Goal: Check status: Check status

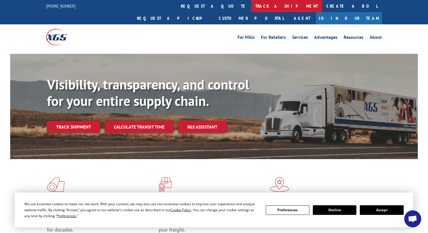
click at [251, 9] on link "track a shipment" at bounding box center [286, 6] width 71 height 12
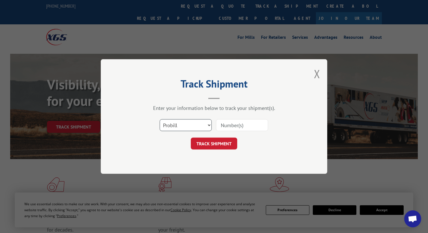
click at [193, 127] on select "Select category... Probill BOL PO" at bounding box center [186, 125] width 52 height 12
select select "bol"
drag, startPoint x: 228, startPoint y: 125, endPoint x: 227, endPoint y: 130, distance: 5.2
click at [228, 125] on input at bounding box center [242, 125] width 52 height 12
paste input "17702902"
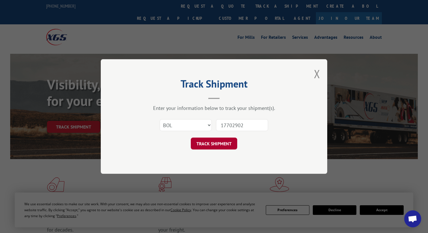
type input "17702902"
click at [214, 145] on button "TRACK SHIPMENT" at bounding box center [214, 144] width 46 height 12
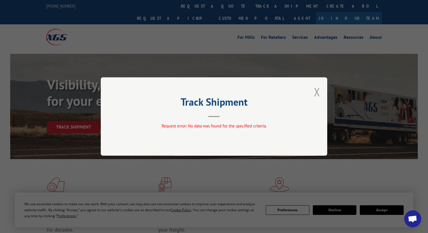
click at [317, 92] on button "Close modal" at bounding box center [317, 91] width 6 height 15
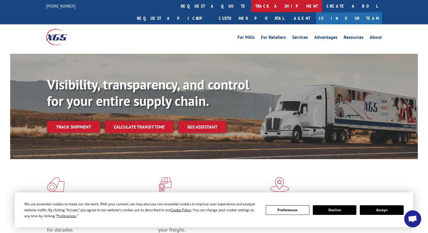
click at [251, 8] on link "track a shipment" at bounding box center [286, 6] width 71 height 12
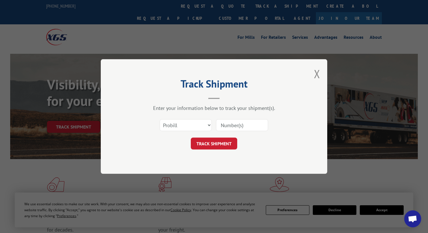
click at [232, 124] on input at bounding box center [242, 125] width 52 height 12
paste input "17702902"
type input "17702902"
click at [218, 144] on button "TRACK SHIPMENT" at bounding box center [214, 144] width 46 height 12
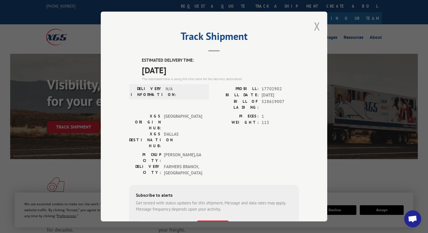
click at [318, 26] on button "Close modal" at bounding box center [317, 26] width 6 height 15
